Goal: Task Accomplishment & Management: Use online tool/utility

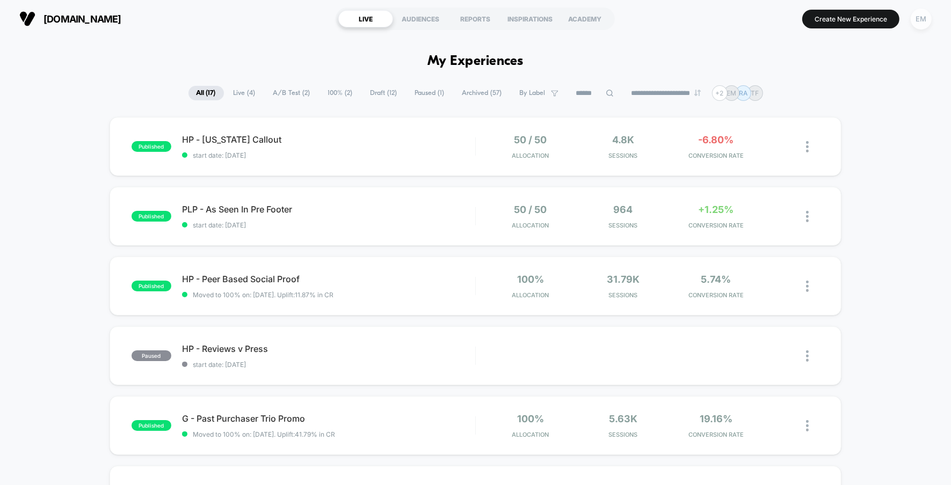
click at [925, 18] on div "EM" at bounding box center [920, 19] width 21 height 21
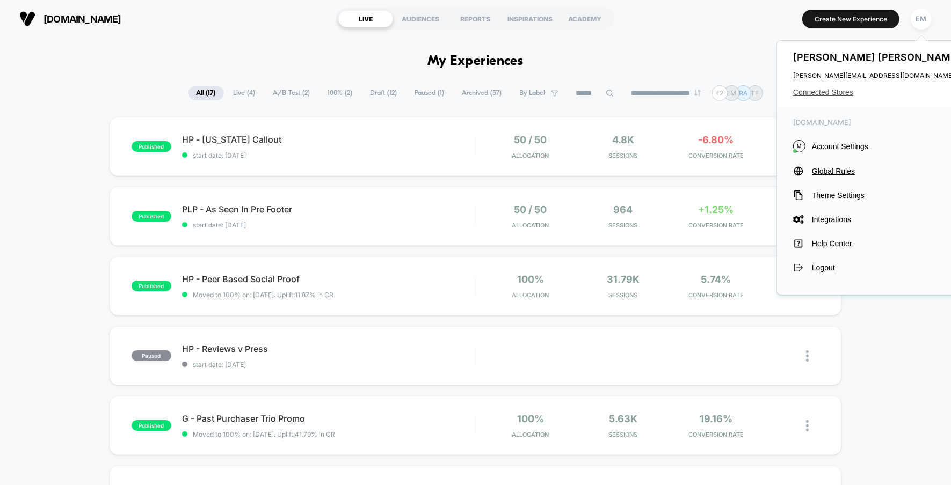
click at [844, 93] on span "Connected Stores" at bounding box center [878, 92] width 170 height 9
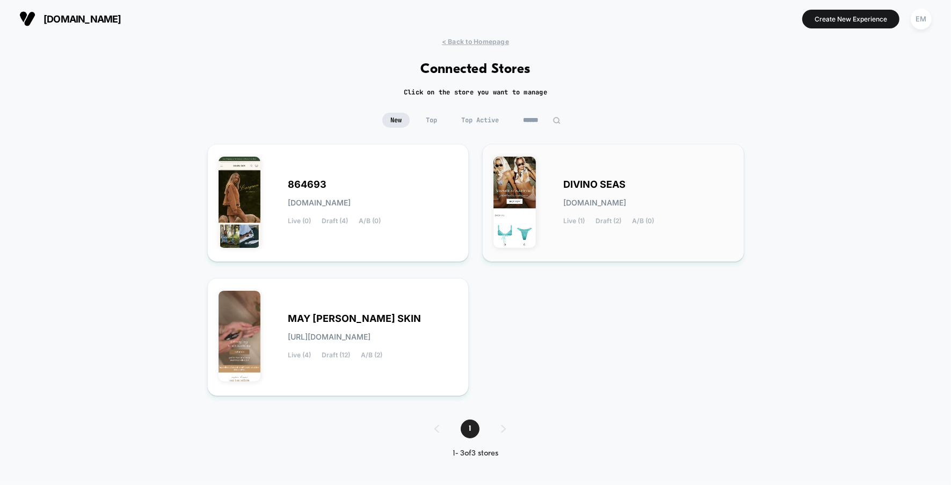
click at [588, 195] on div "DIVINO SEAS [DOMAIN_NAME] Live (1) Draft (2) A/B (0)" at bounding box center [648, 203] width 170 height 44
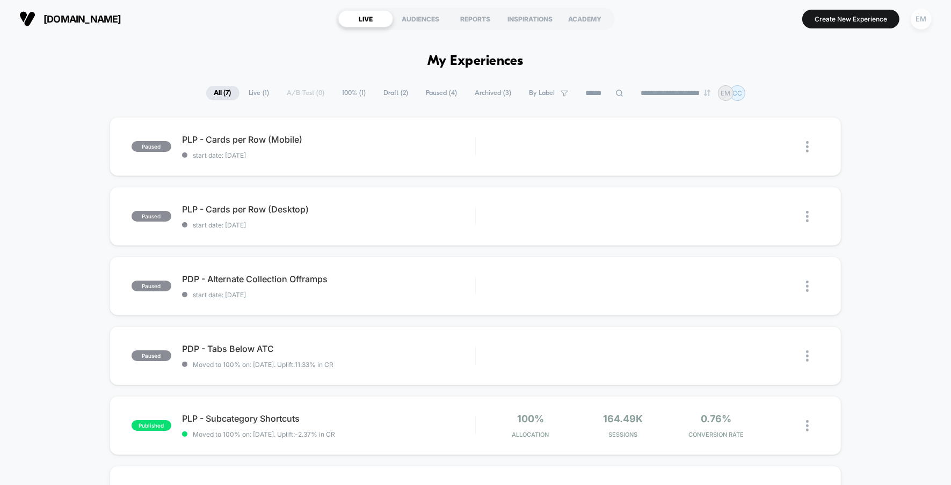
click at [925, 14] on div "EM" at bounding box center [920, 19] width 21 height 21
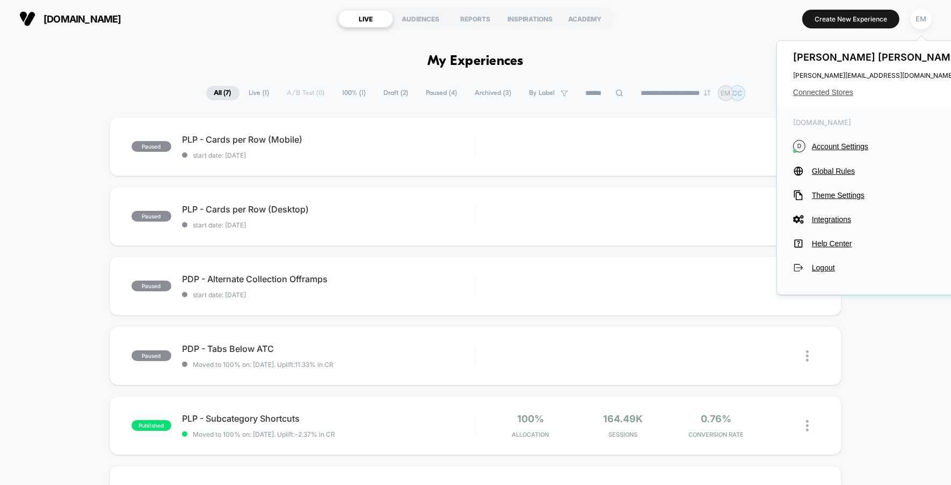
click at [837, 92] on span "Connected Stores" at bounding box center [878, 92] width 170 height 9
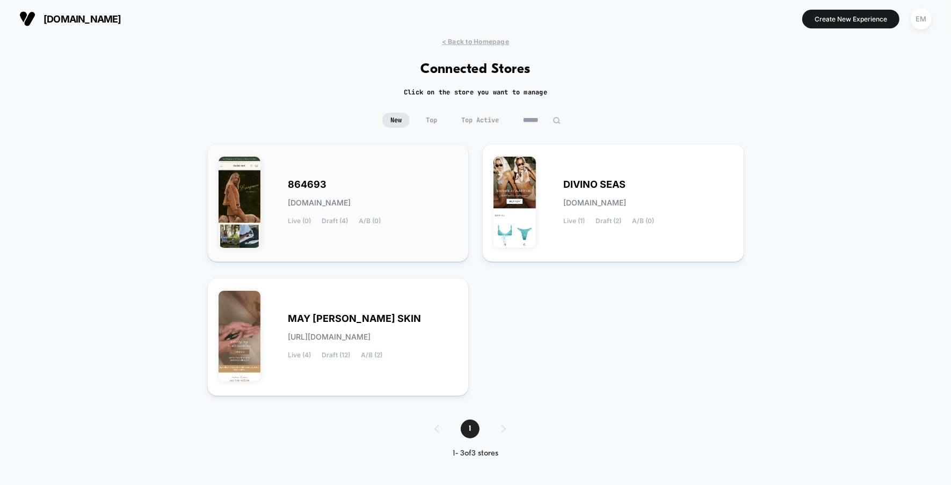
click at [314, 182] on span "864693" at bounding box center [307, 185] width 39 height 8
